Goal: Task Accomplishment & Management: Use online tool/utility

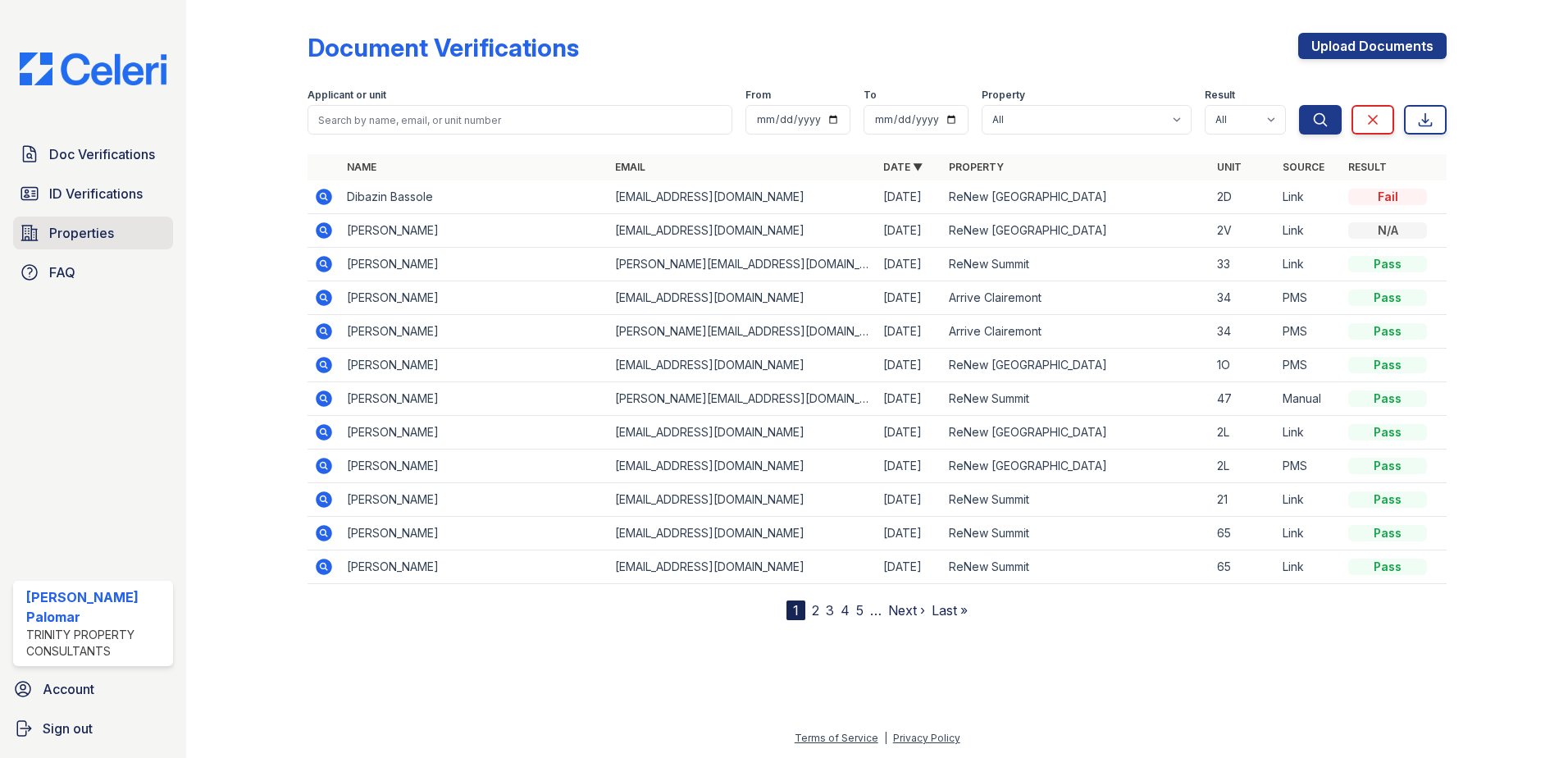
click at [80, 231] on span "Properties" at bounding box center [81, 232] width 64 height 19
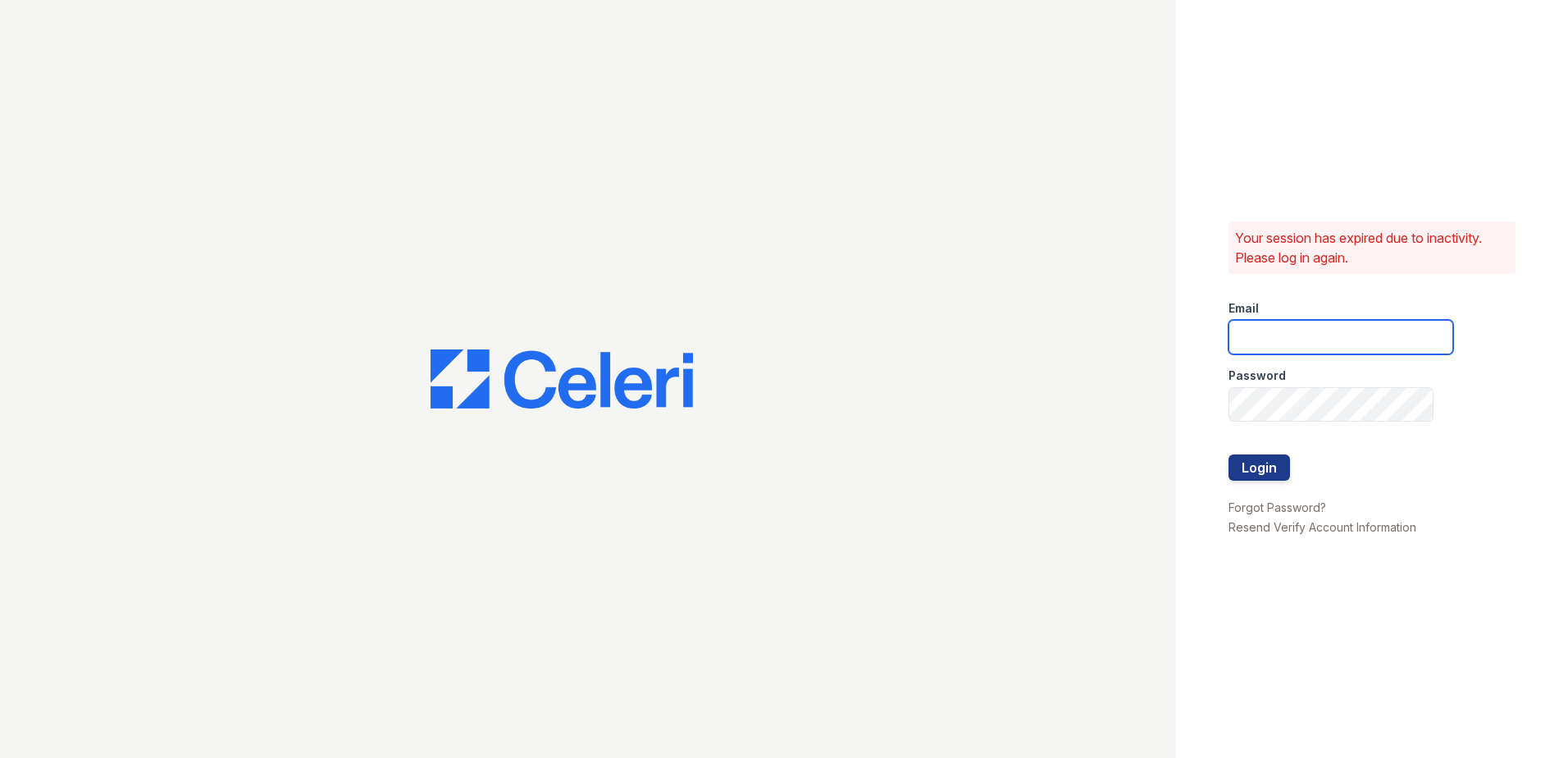
type input "gsencionpalomar@trinity-pm.com"
click at [1260, 475] on button "Login" at bounding box center [1259, 467] width 62 height 27
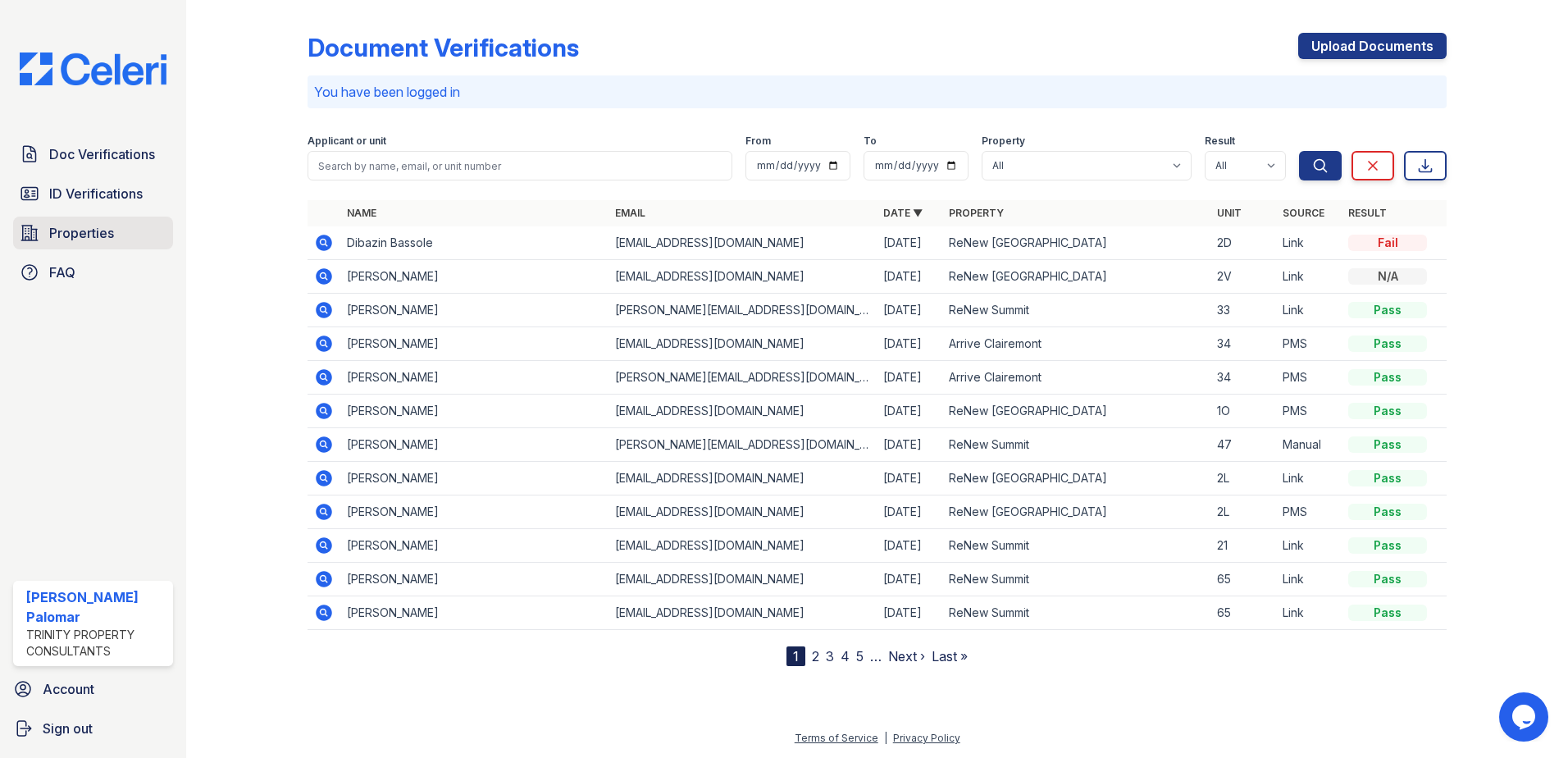
click at [111, 225] on span "Properties" at bounding box center [81, 232] width 64 height 19
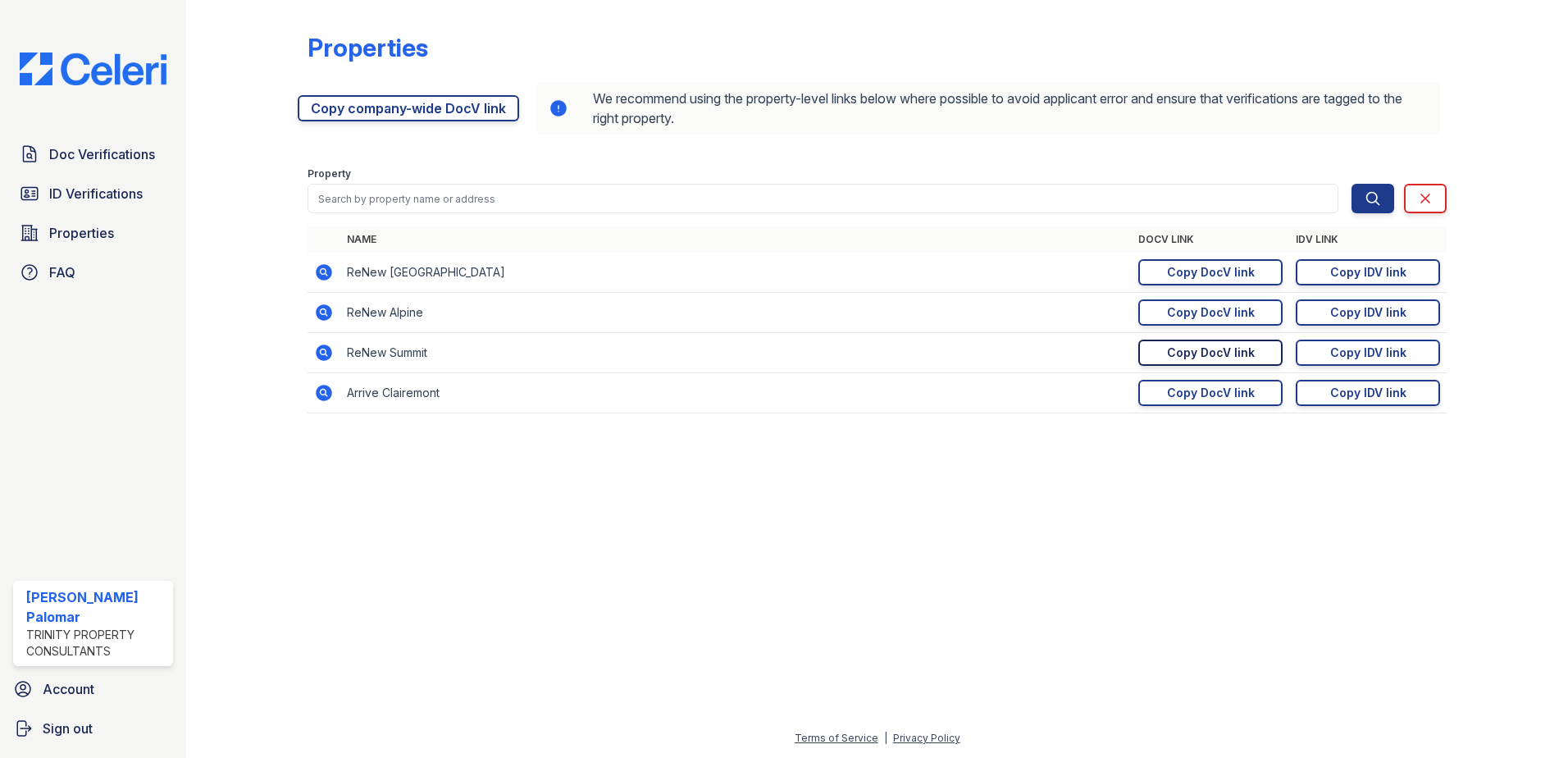
click at [1183, 347] on div "Copy DocV link" at bounding box center [1210, 352] width 87 height 17
